Goal: Find specific page/section: Find specific page/section

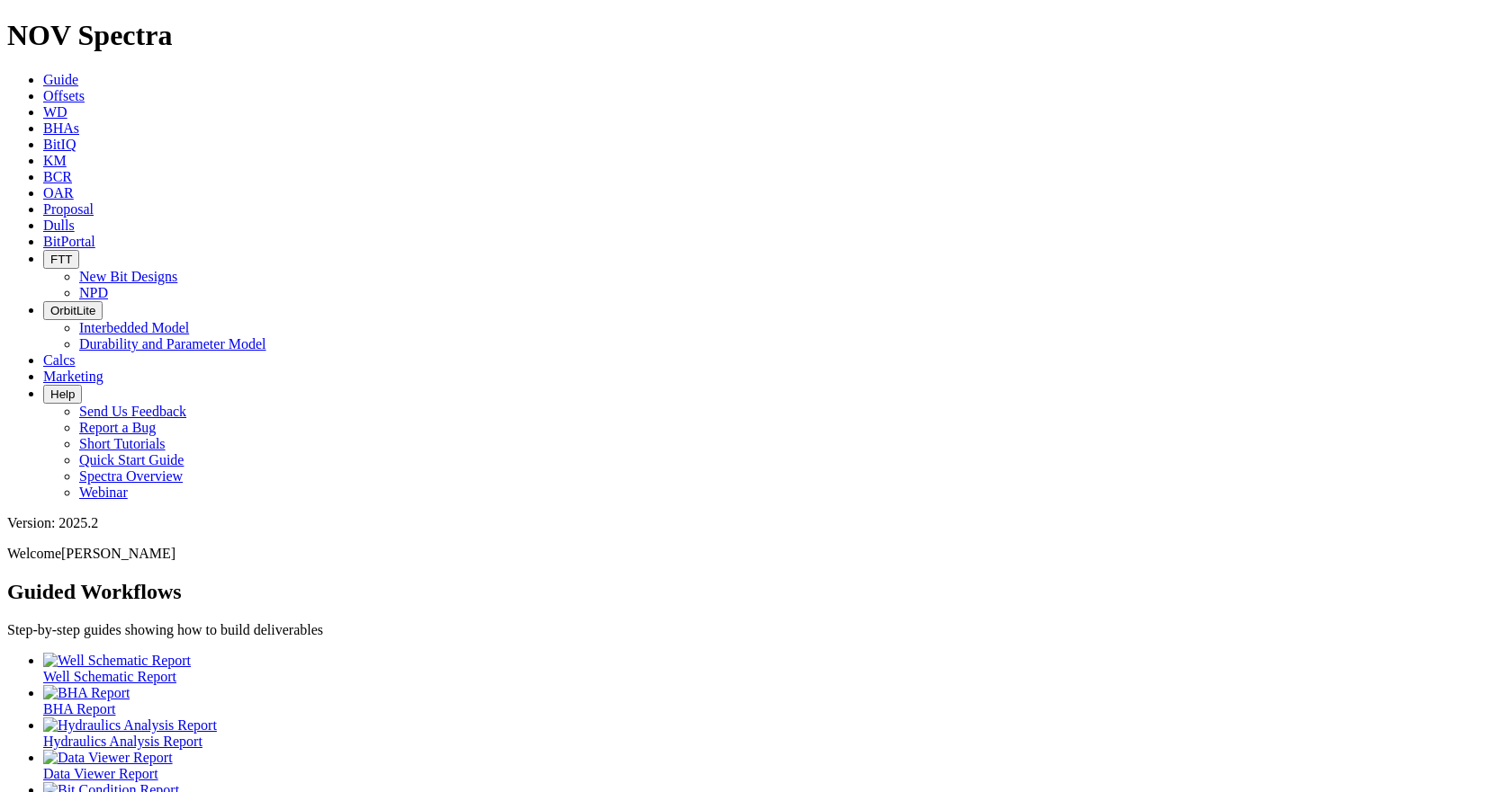
click at [75, 217] on span "Dulls" at bounding box center [59, 225] width 31 height 15
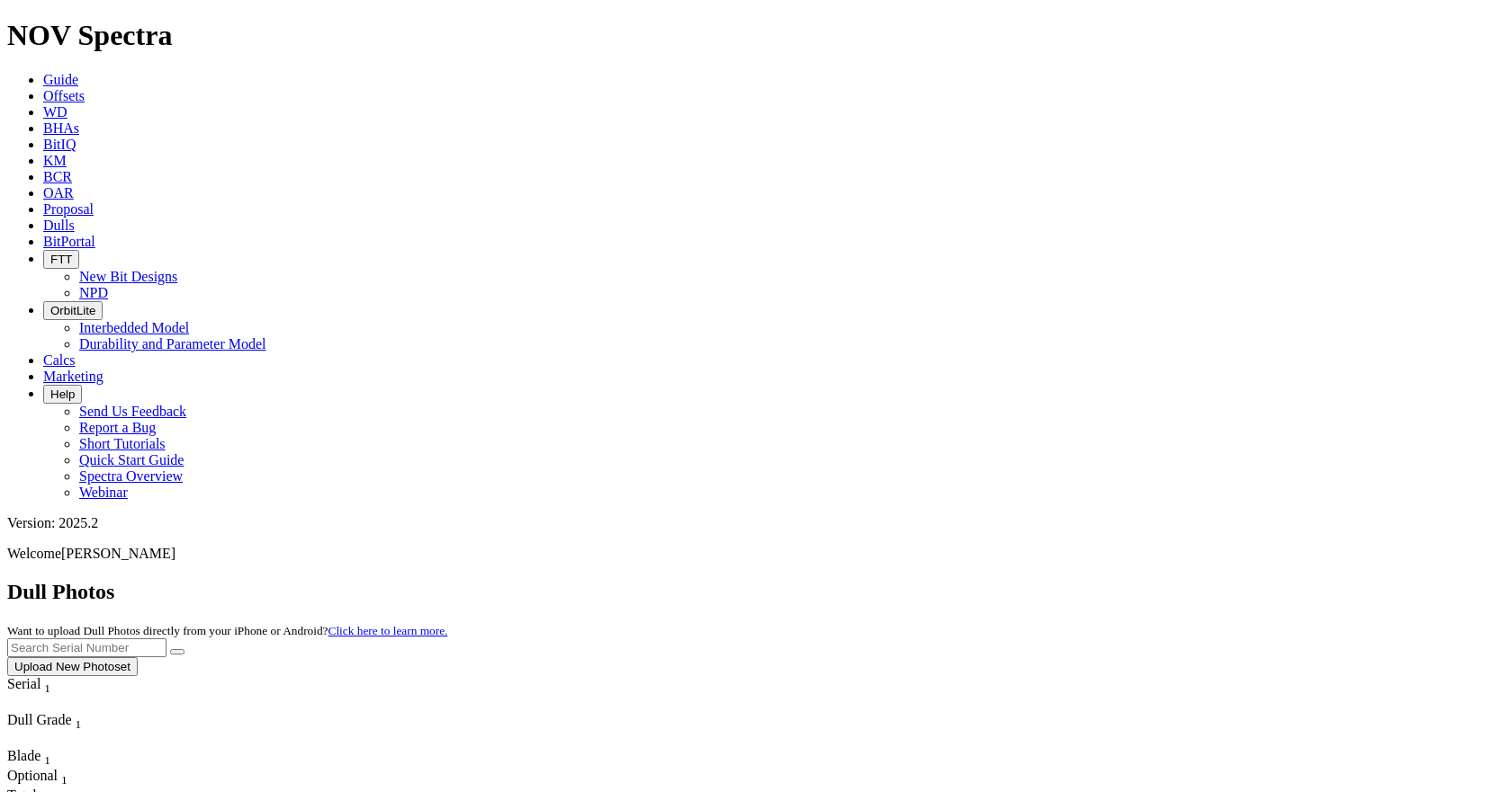
click at [166, 639] on input "text" at bounding box center [87, 648] width 159 height 19
paste input "A314747"
type input "A314747"
click at [177, 652] on icon "submit" at bounding box center [177, 652] width 0 height 0
